Goal: Find specific page/section: Find specific page/section

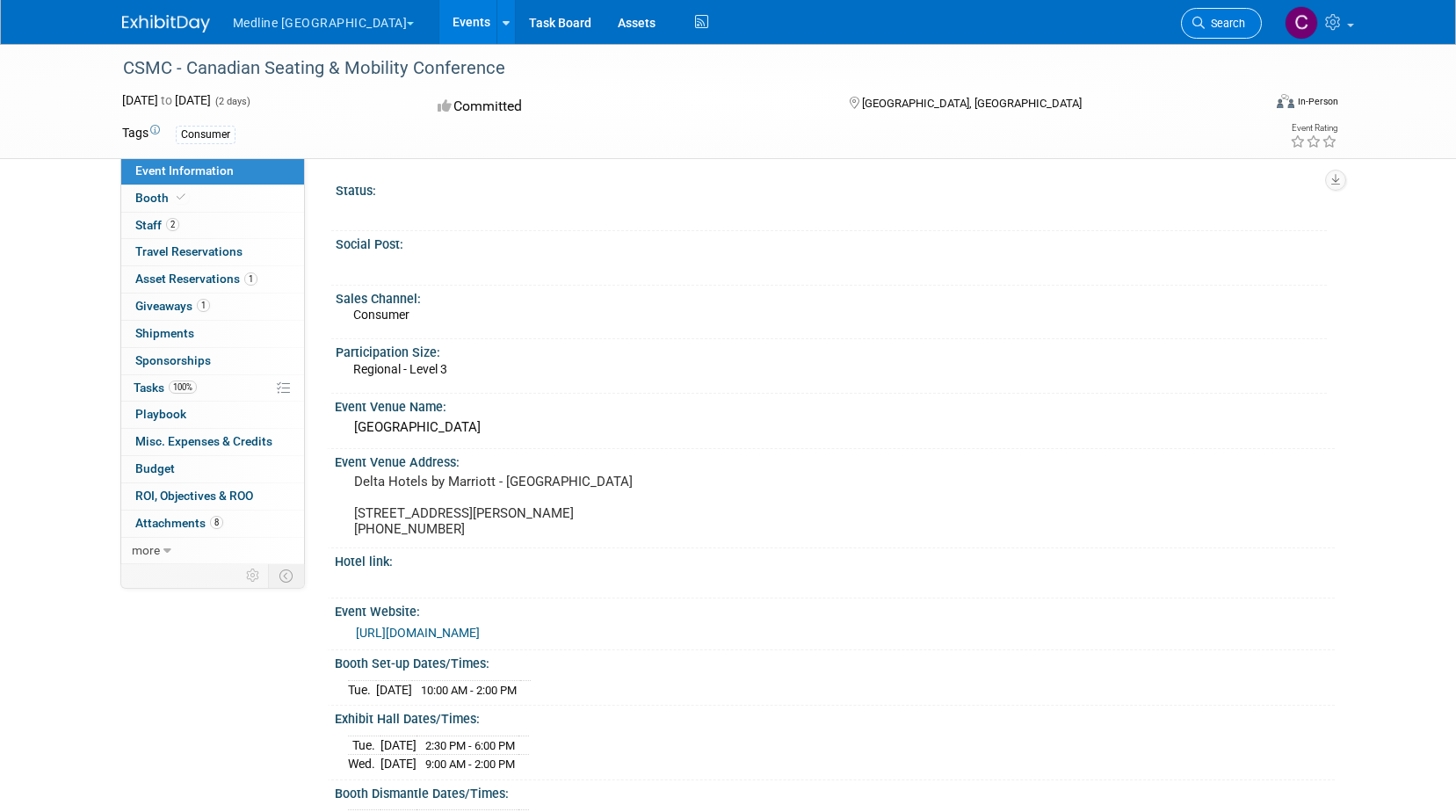
click at [1207, 24] on span "Search" at bounding box center [1225, 23] width 40 height 13
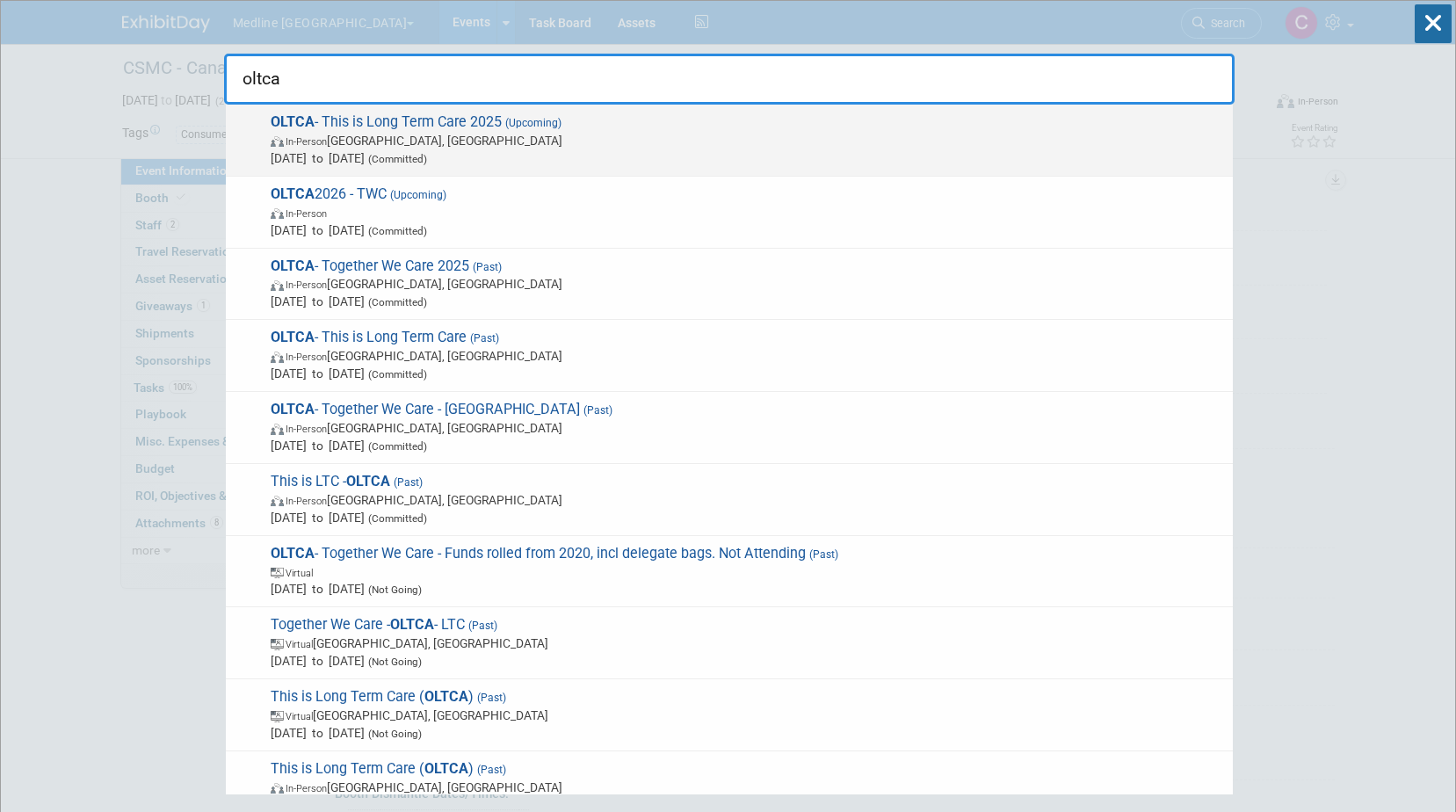
type input "oltca"
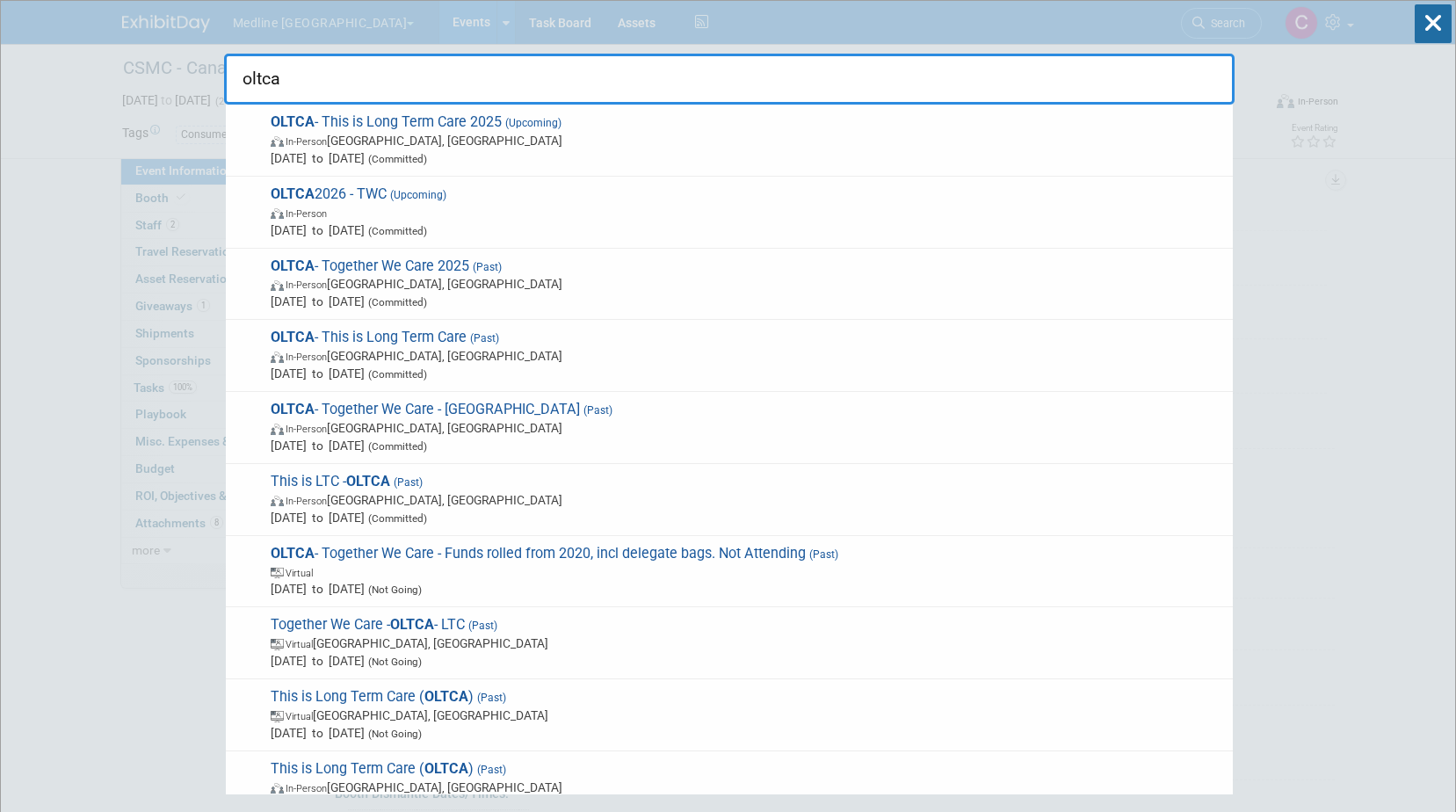
click at [351, 143] on span "In-Person Toronto, Canada" at bounding box center [747, 140] width 954 height 17
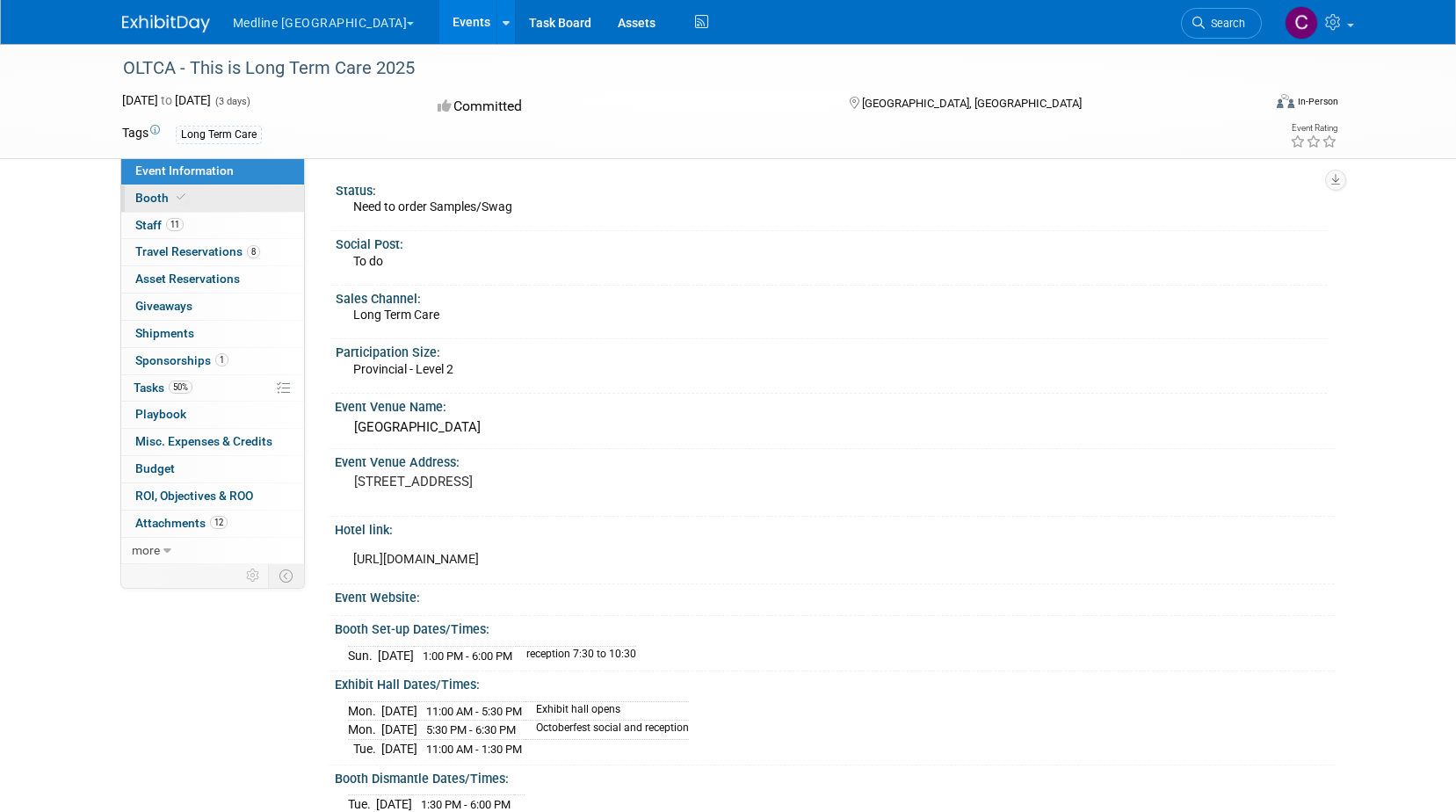
click at [157, 195] on span "Booth" at bounding box center [163, 197] width 54 height 14
